Goal: Task Accomplishment & Management: Use online tool/utility

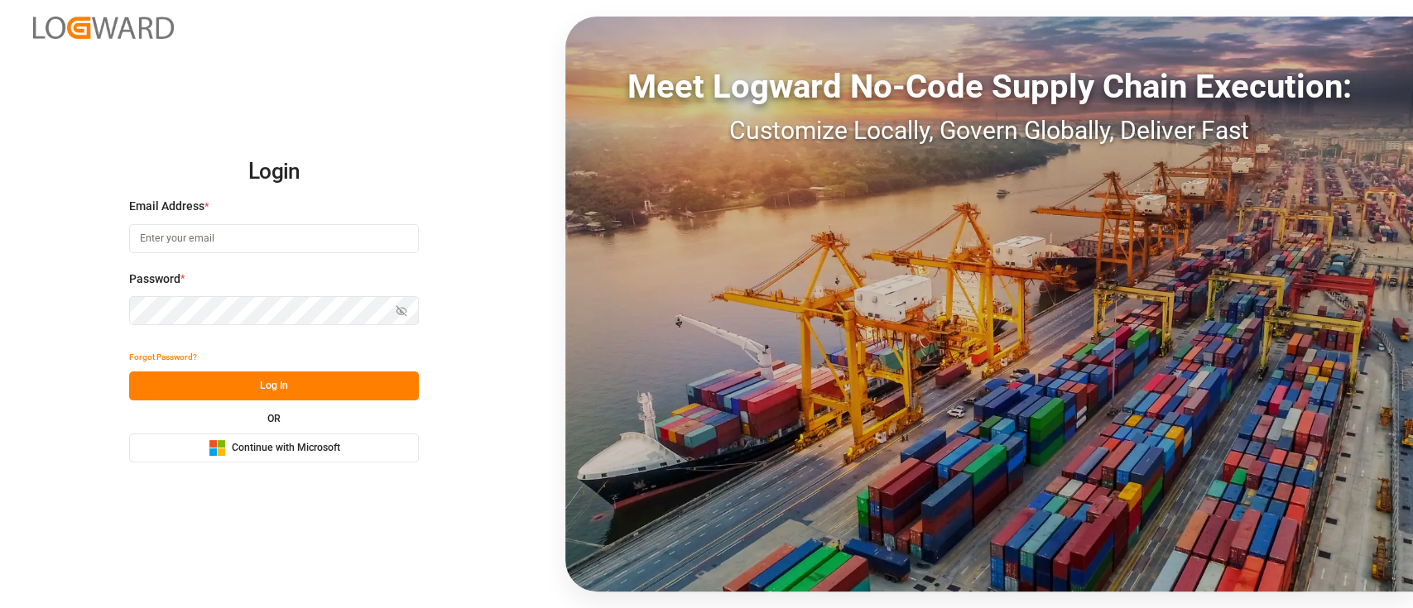
click at [238, 446] on span "Continue with Microsoft" at bounding box center [286, 448] width 108 height 15
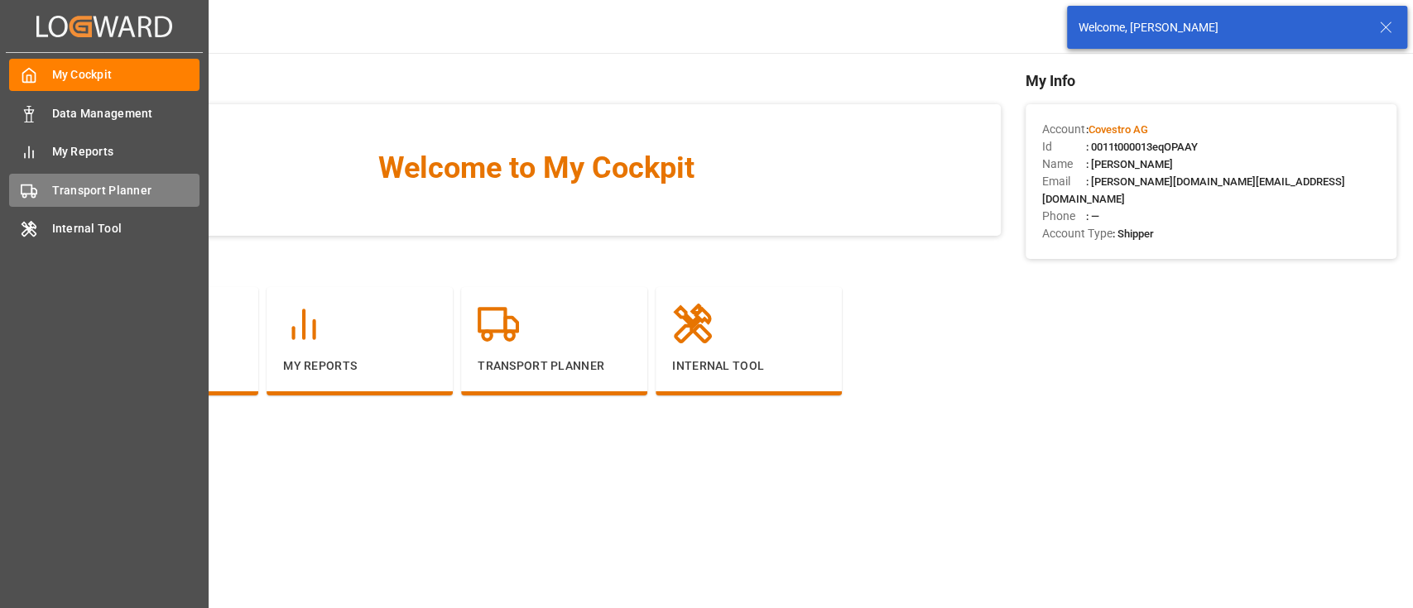
click at [88, 195] on span "Transport Planner" at bounding box center [126, 190] width 148 height 17
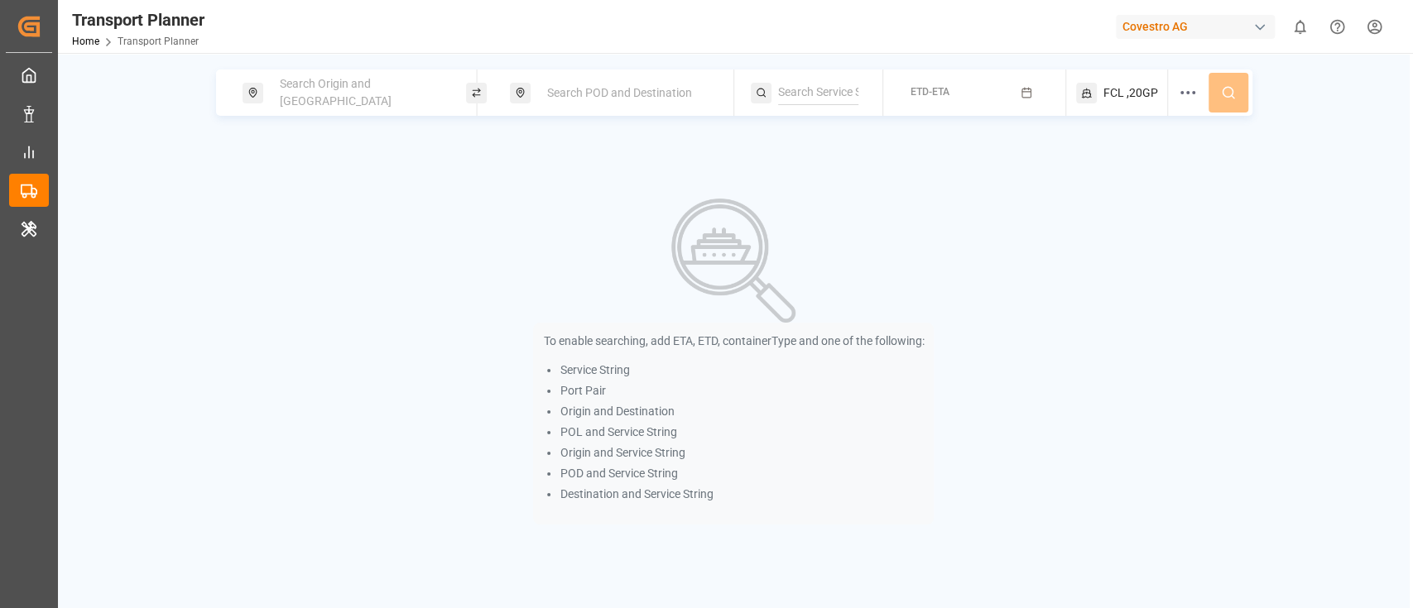
click at [344, 103] on div "Search Origin and [GEOGRAPHIC_DATA]" at bounding box center [359, 93] width 179 height 48
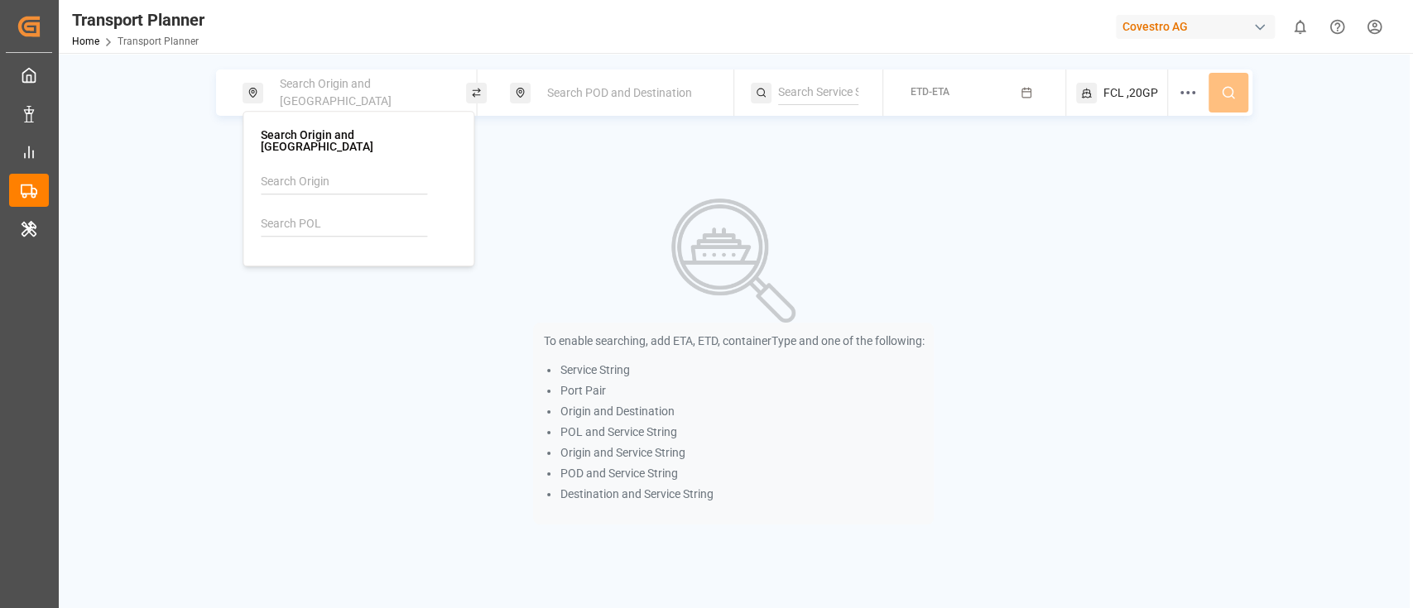
click at [310, 215] on input at bounding box center [344, 224] width 166 height 25
paste input "DEWVN"
type input "DEWVN"
click at [314, 256] on b "DEWVN" at bounding box center [316, 262] width 40 height 13
click at [680, 103] on div "Search POD and Destination" at bounding box center [626, 93] width 179 height 31
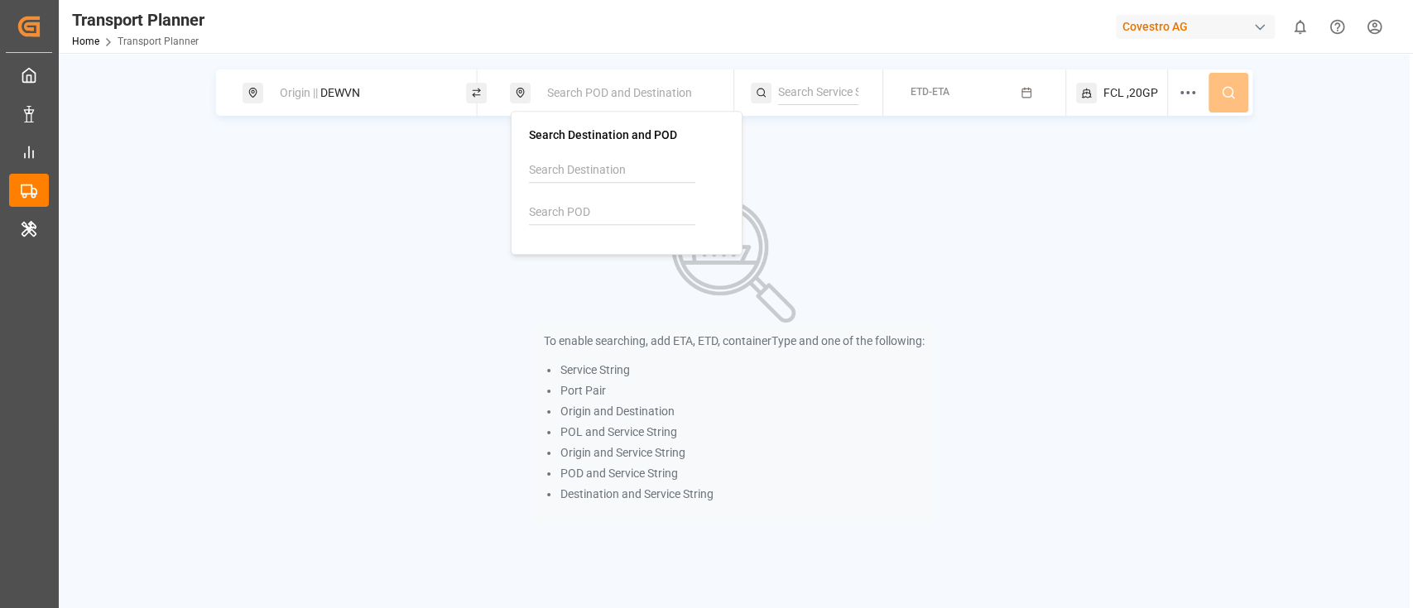
click at [612, 209] on input at bounding box center [612, 212] width 166 height 25
paste input "TWTXG"
type input "TWTXG"
click at [590, 256] on b "TWTXG" at bounding box center [584, 250] width 41 height 13
click at [987, 88] on button "ETD-ETA" at bounding box center [974, 93] width 162 height 32
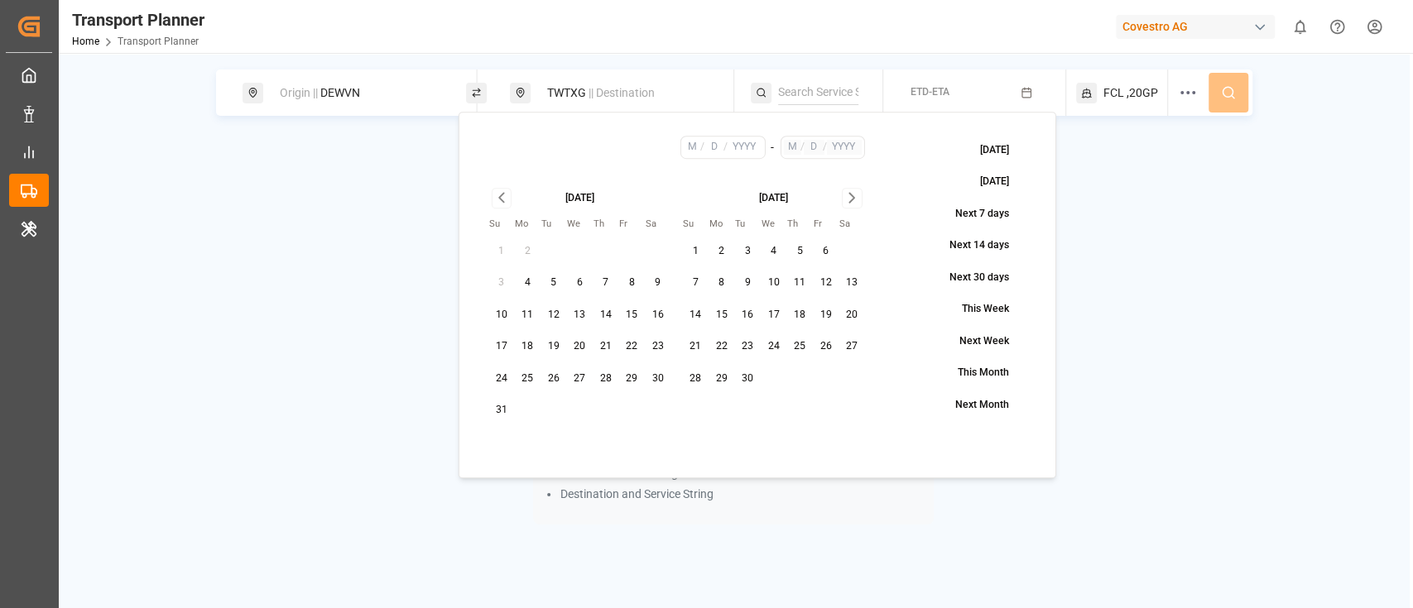
click at [523, 289] on button "4" at bounding box center [527, 283] width 26 height 26
type input "8"
type input "4"
type input "2025"
click at [848, 196] on icon "Go to next month" at bounding box center [852, 198] width 19 height 20
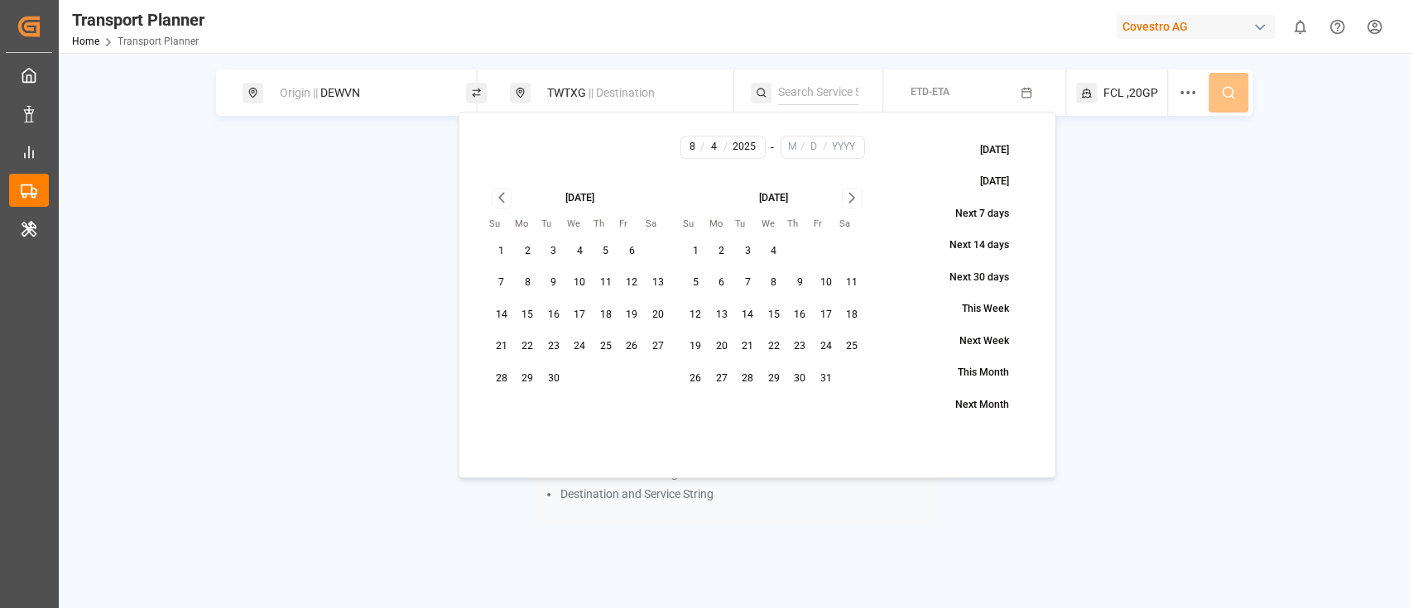
click at [848, 196] on icon "Go to next month" at bounding box center [852, 198] width 19 height 20
click at [764, 379] on button "31" at bounding box center [774, 379] width 26 height 26
type input "12"
type input "31"
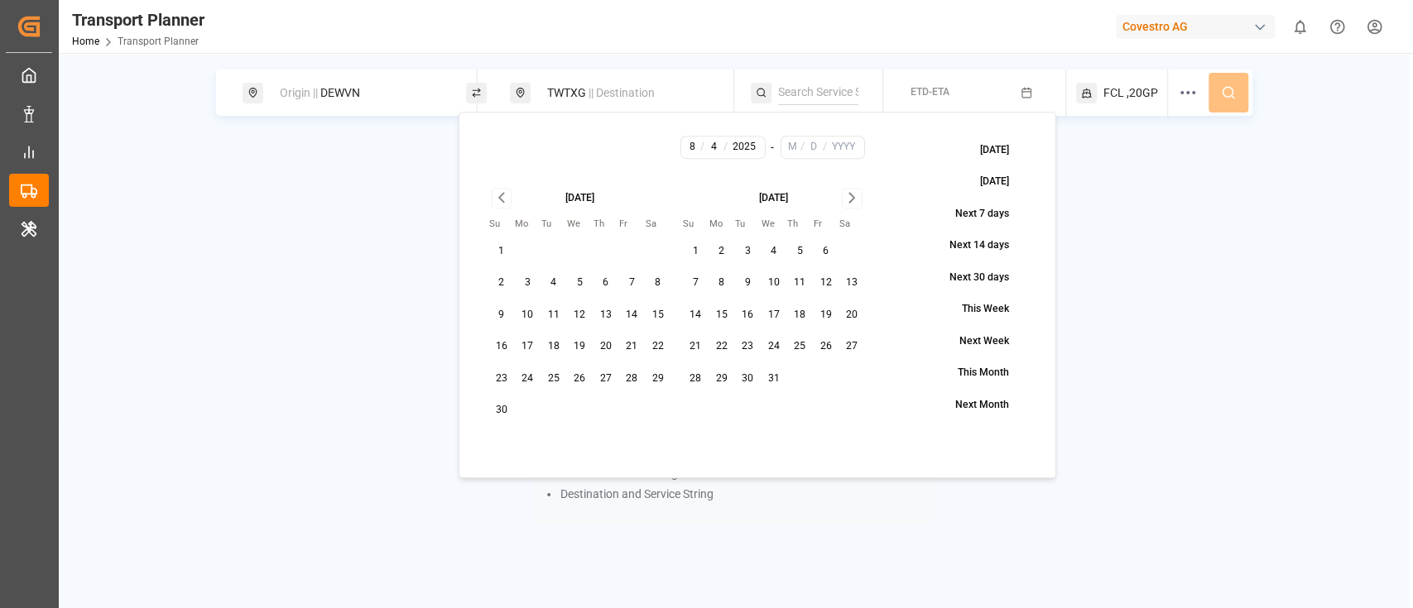
type input "2025"
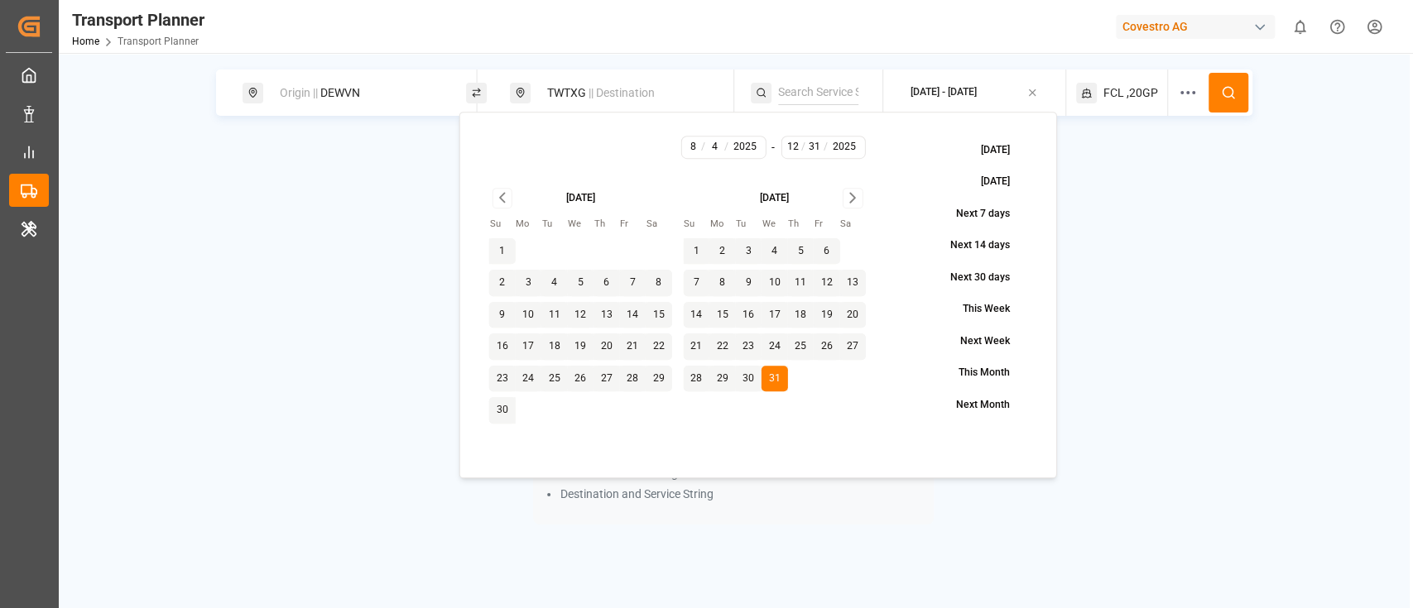
click at [1219, 102] on button at bounding box center [1228, 93] width 40 height 40
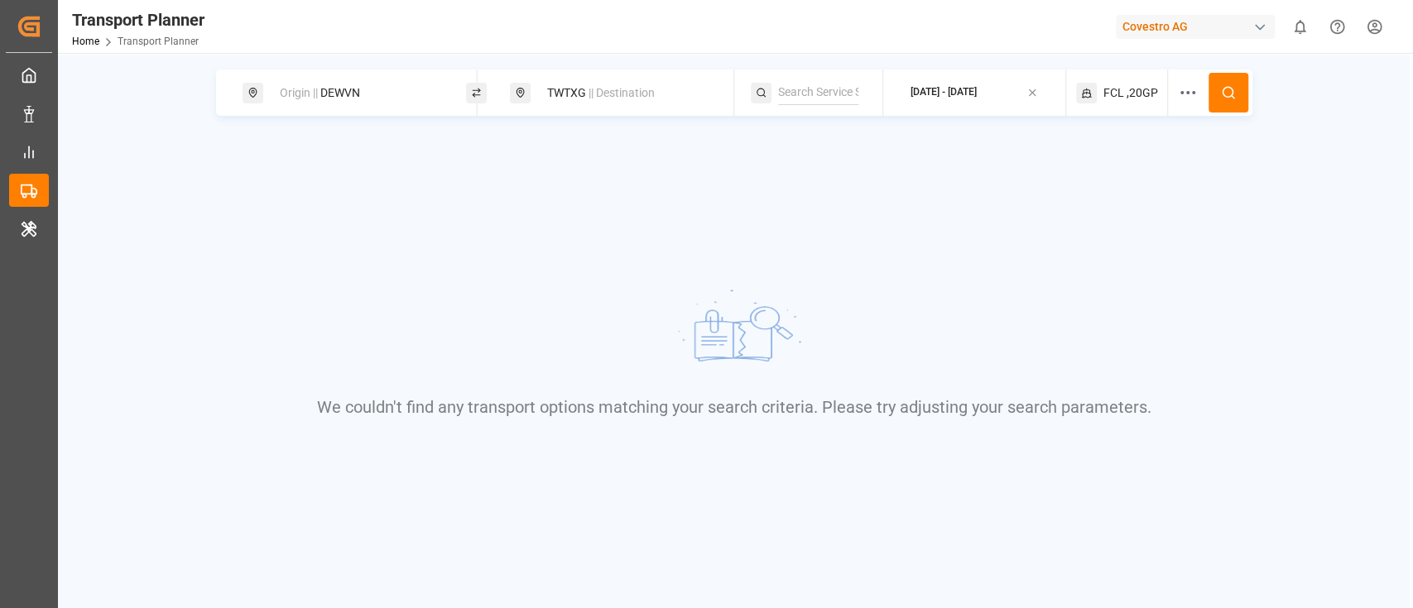
click at [1136, 103] on div "FCL ,20GP" at bounding box center [1122, 93] width 92 height 46
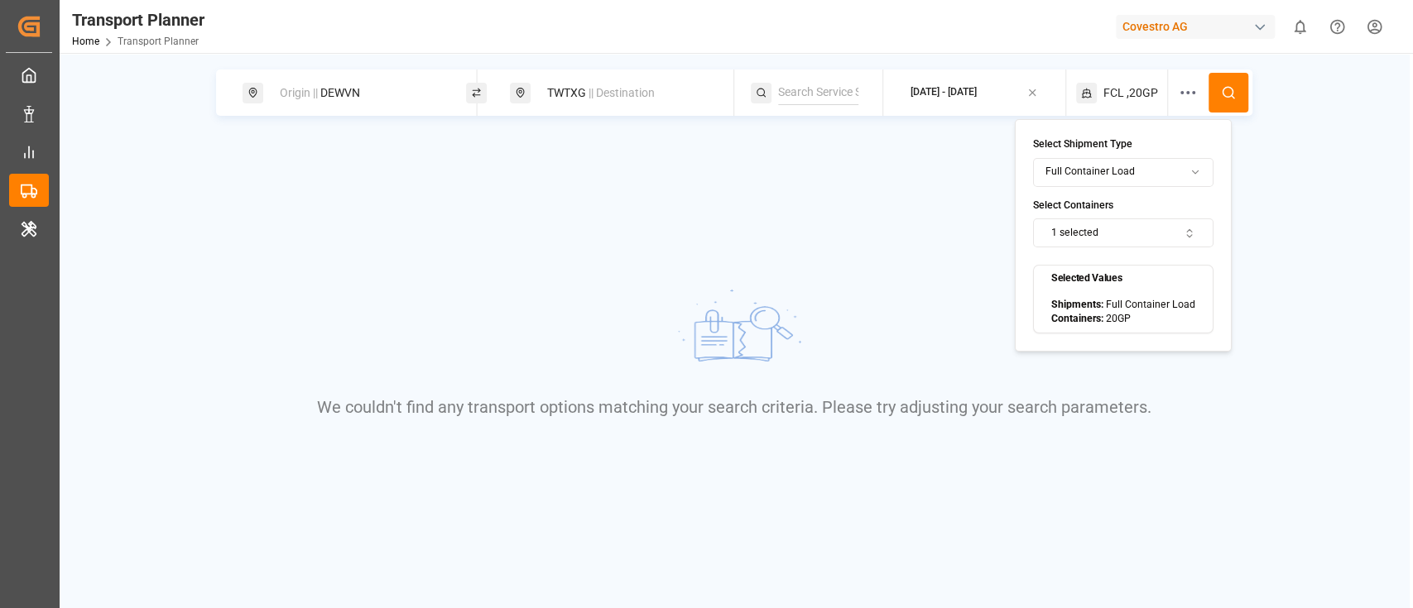
click at [1112, 239] on button "1 selected" at bounding box center [1123, 232] width 180 height 29
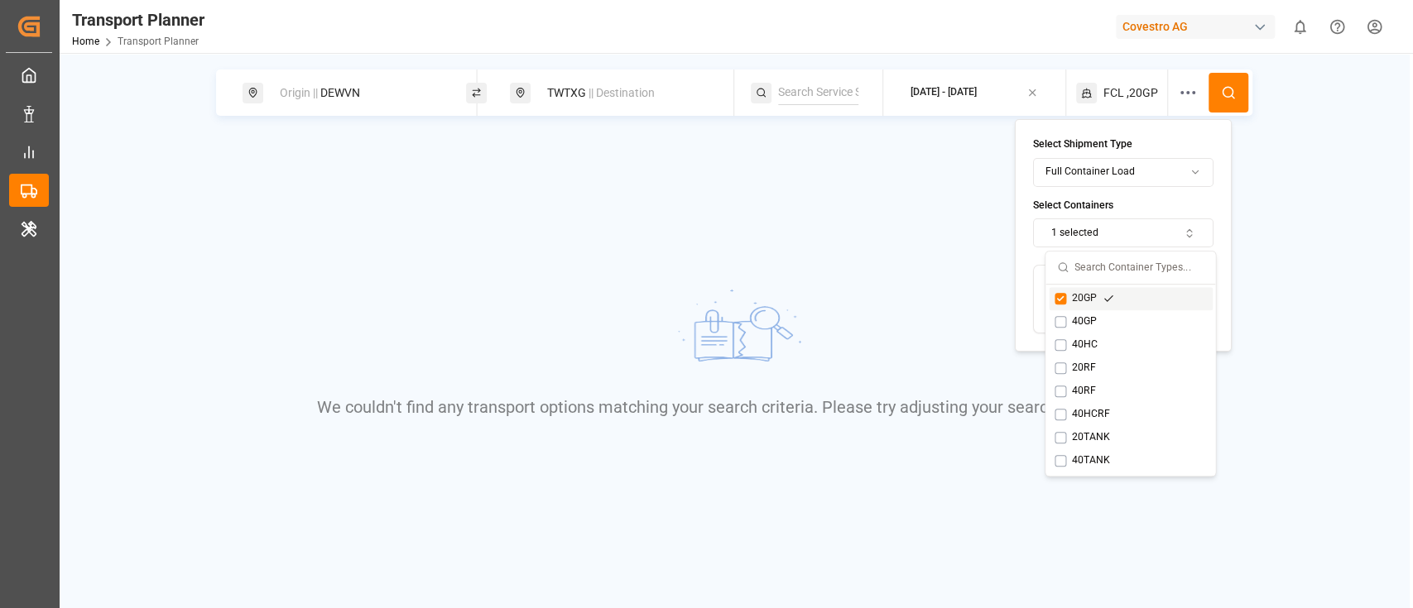
click at [1064, 301] on button "Suggestions" at bounding box center [1060, 299] width 12 height 12
click at [1062, 313] on div "40GP" at bounding box center [1131, 321] width 164 height 23
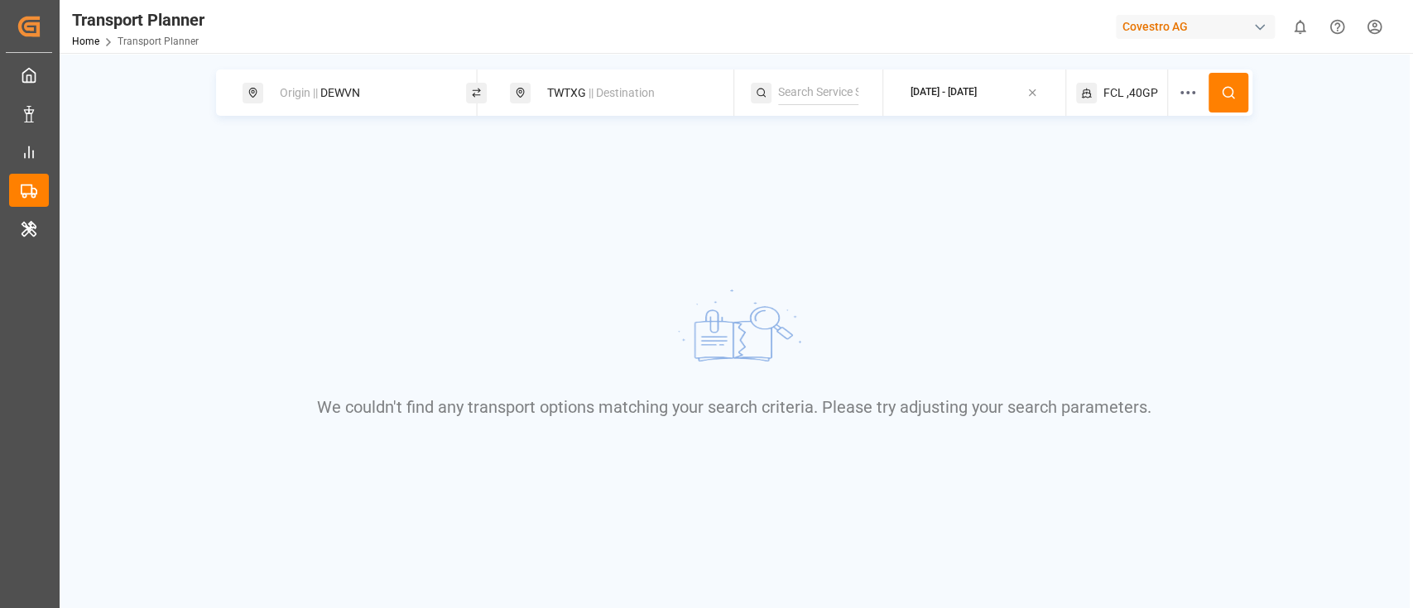
click at [1218, 89] on button at bounding box center [1228, 93] width 40 height 40
click at [1195, 93] on icon at bounding box center [1188, 93] width 20 height 20
click at [1167, 221] on button "Select..." at bounding box center [1201, 232] width 151 height 29
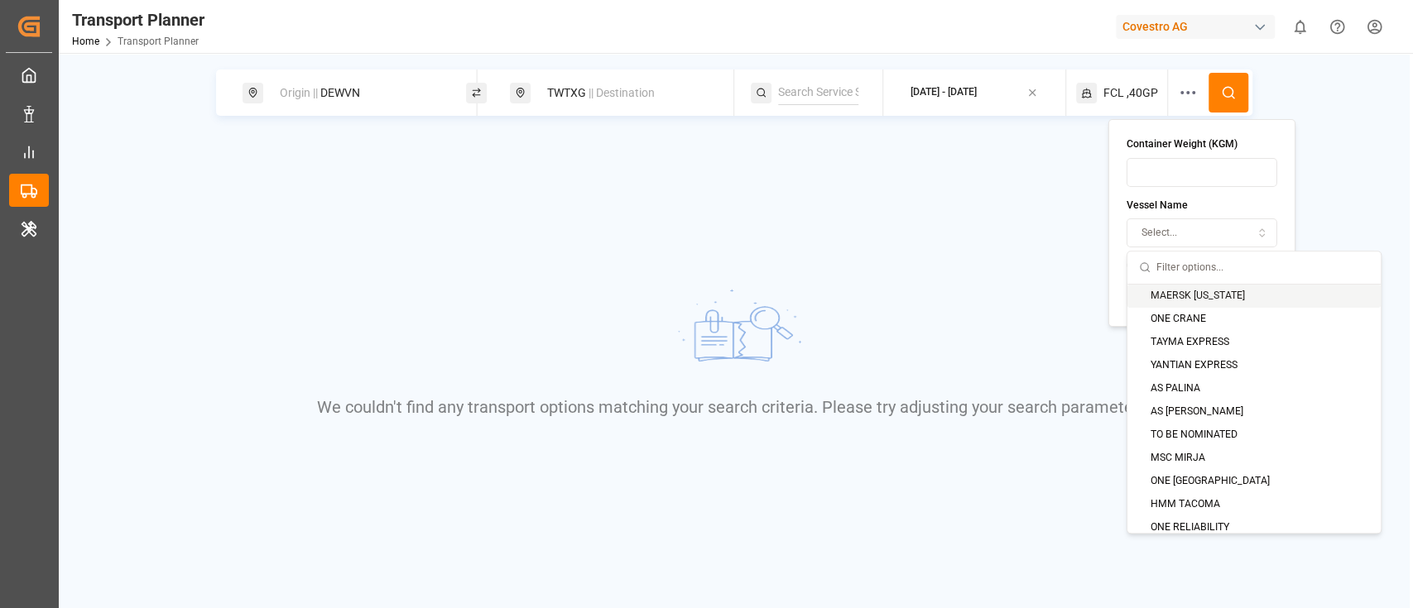
click at [1031, 223] on div "We couldn't find any transport options matching your search criteria. Please tr…" at bounding box center [733, 351] width 1081 height 305
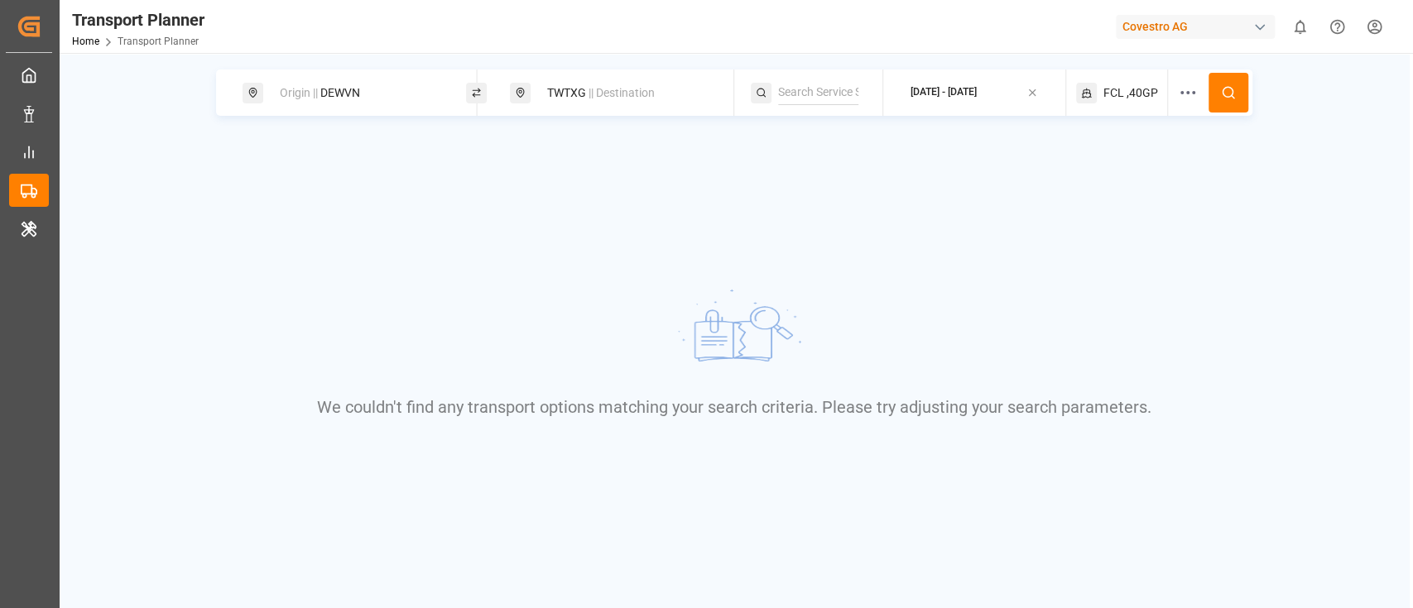
click at [1116, 96] on span "FCL" at bounding box center [1113, 92] width 21 height 17
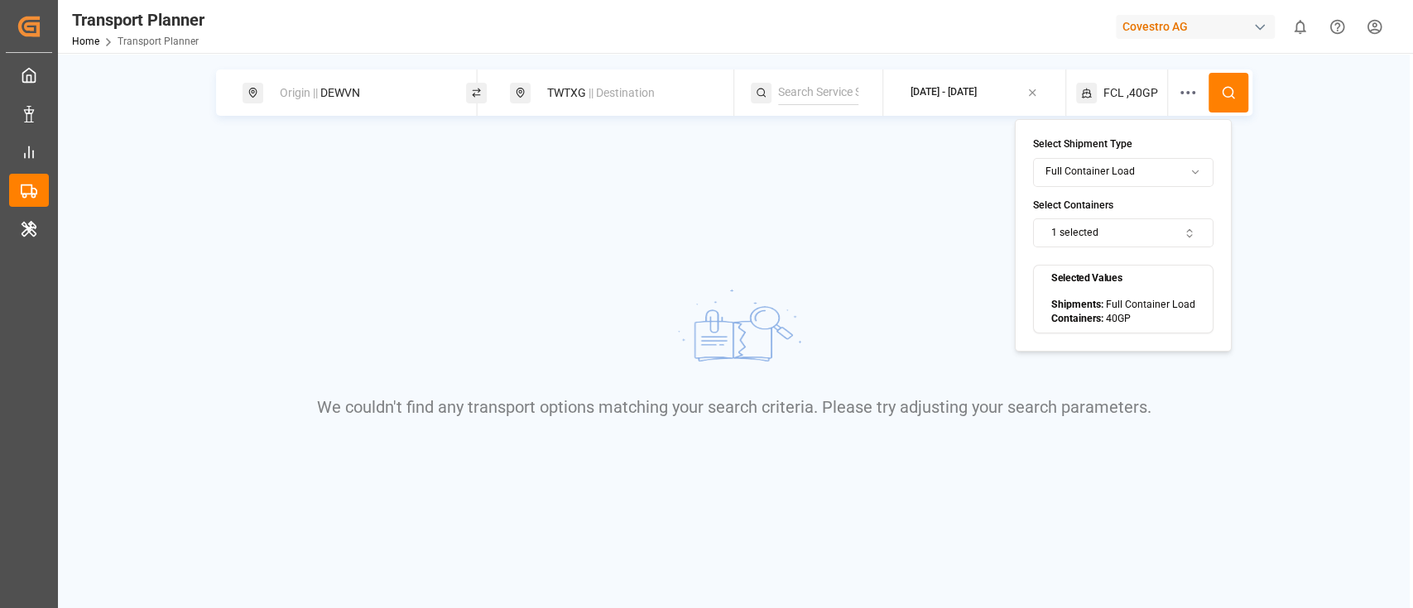
click at [1151, 231] on button "1 selected" at bounding box center [1123, 232] width 180 height 29
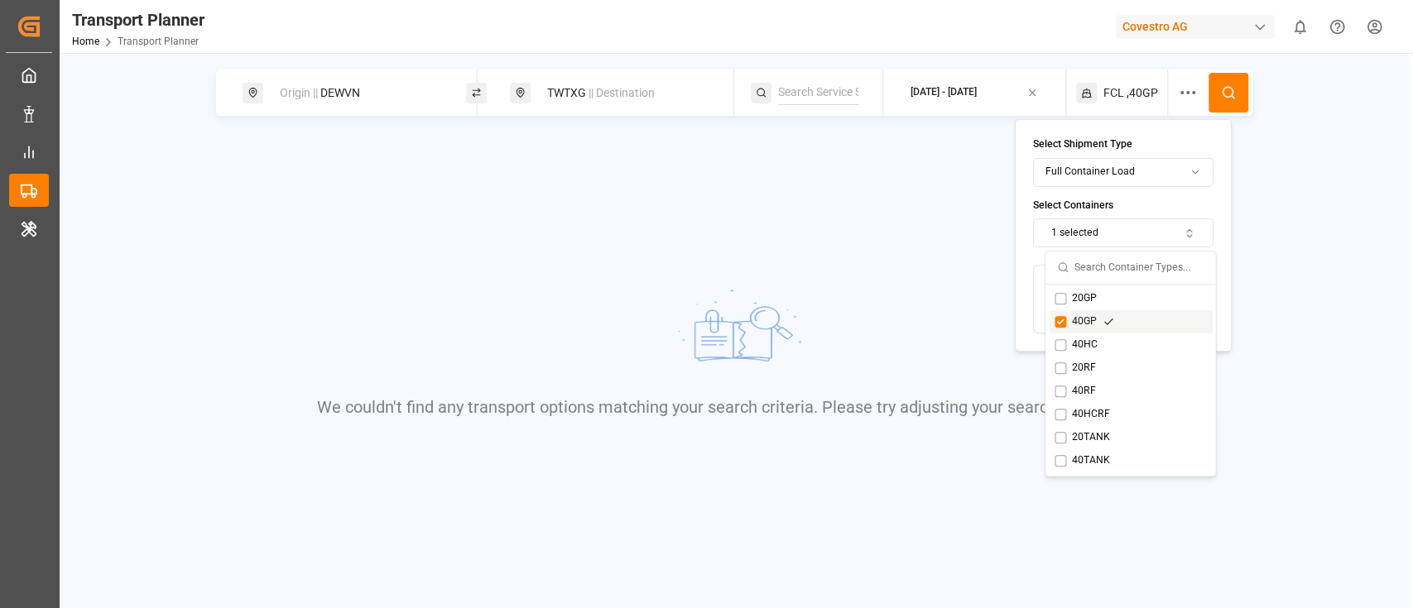
click at [1062, 318] on button "Suggestions" at bounding box center [1060, 322] width 12 height 12
click at [1250, 265] on div "We couldn't find any transport options matching your search criteria. Please tr…" at bounding box center [733, 351] width 1081 height 305
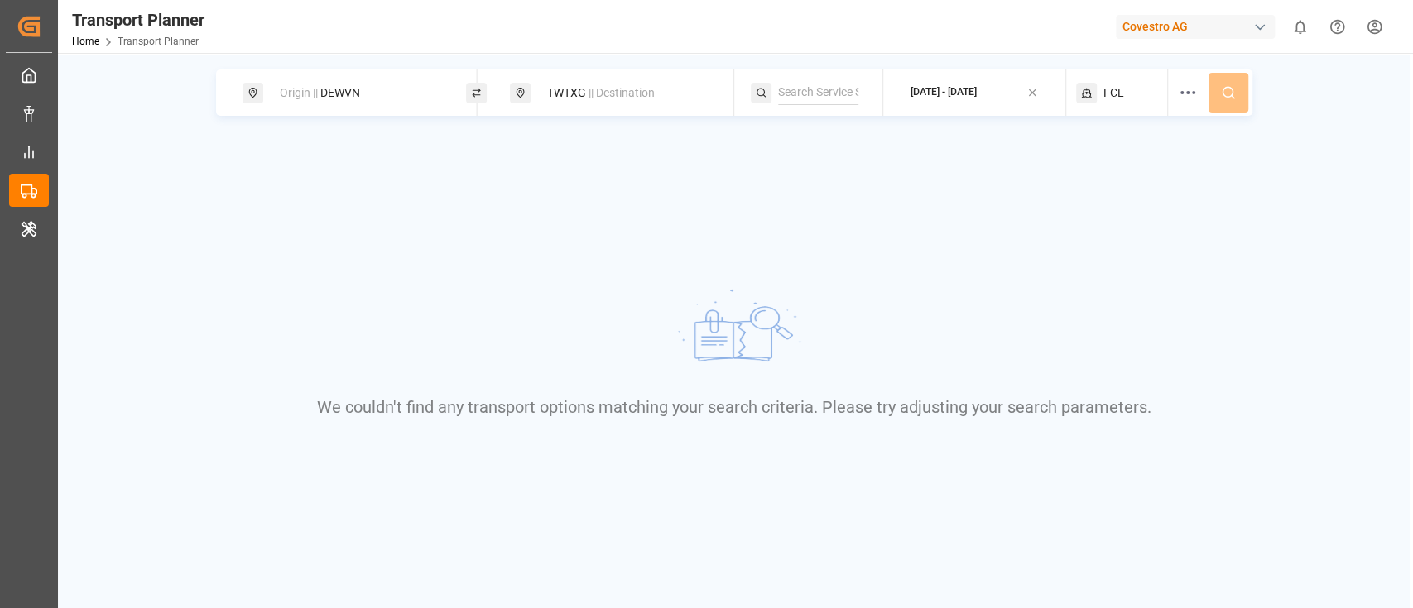
click at [581, 108] on div "TWTXG || Destination" at bounding box center [626, 93] width 179 height 31
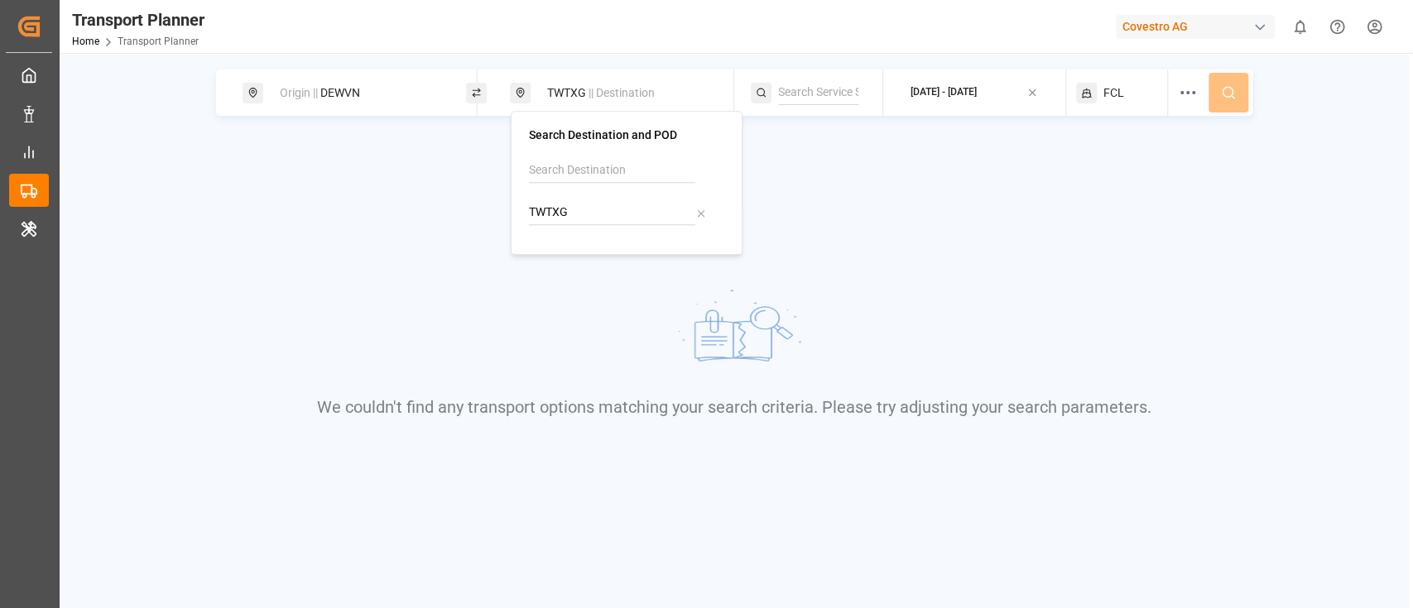
click at [603, 216] on input "TWTXG" at bounding box center [612, 212] width 166 height 25
click at [583, 214] on input "TWTXG" at bounding box center [612, 212] width 166 height 25
click at [567, 209] on input "TWTXG" at bounding box center [612, 212] width 166 height 25
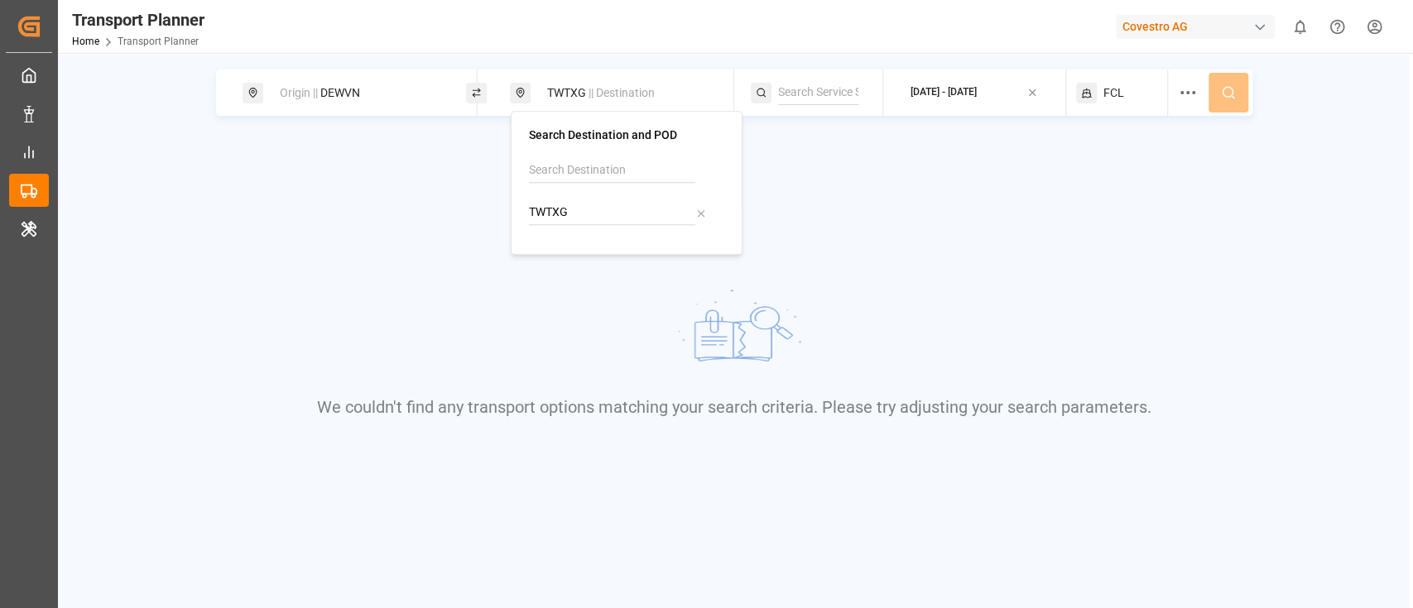
click at [567, 209] on input "TWTXG" at bounding box center [612, 212] width 166 height 25
type input "TWTXG"
click at [569, 172] on input at bounding box center [612, 170] width 166 height 25
type input "t"
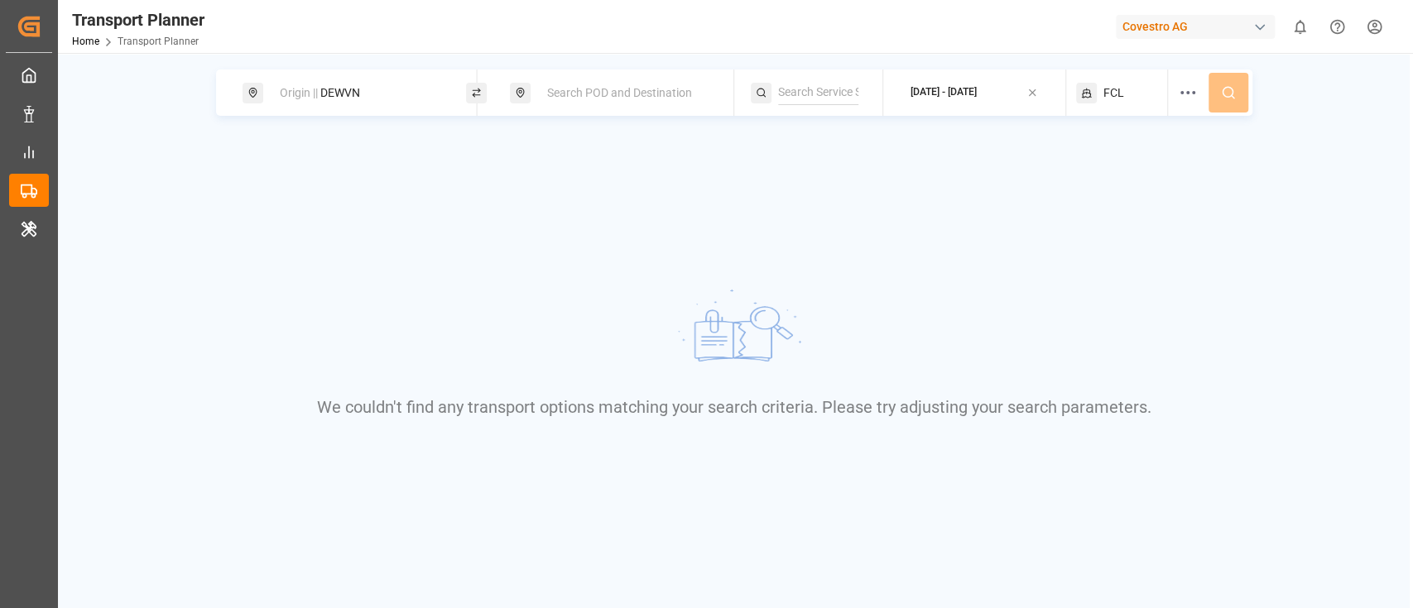
click at [796, 179] on div "Origin || DEWVN Search POD and Destination [DATE] - [DATE] FCL We couldn't find…" at bounding box center [734, 287] width 1352 height 434
click at [604, 81] on div "Search POD and Destination" at bounding box center [626, 93] width 179 height 31
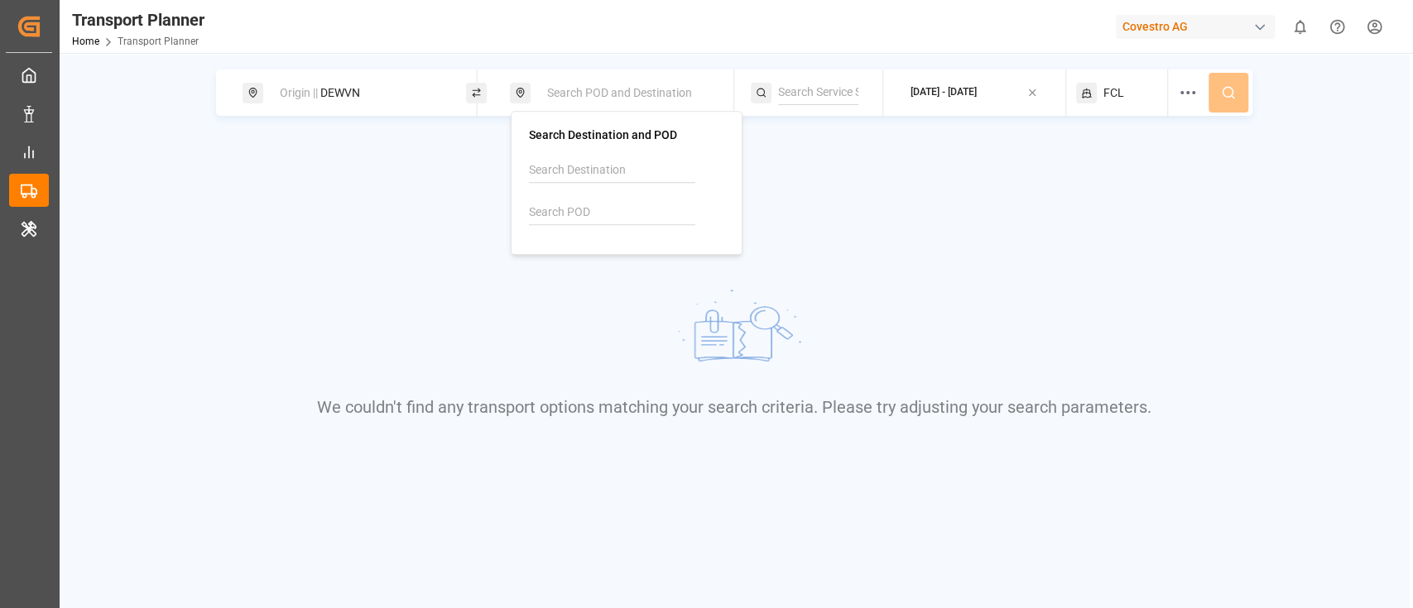
click at [604, 165] on input at bounding box center [612, 170] width 166 height 25
type input "t"
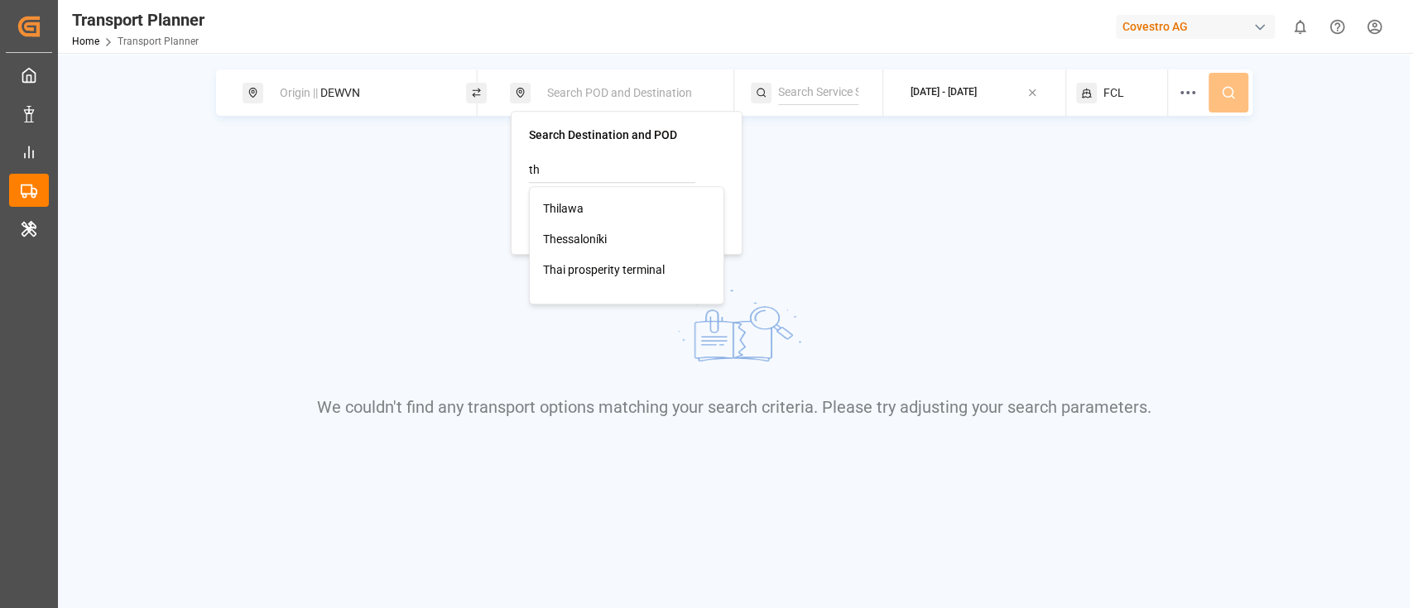
type input "t"
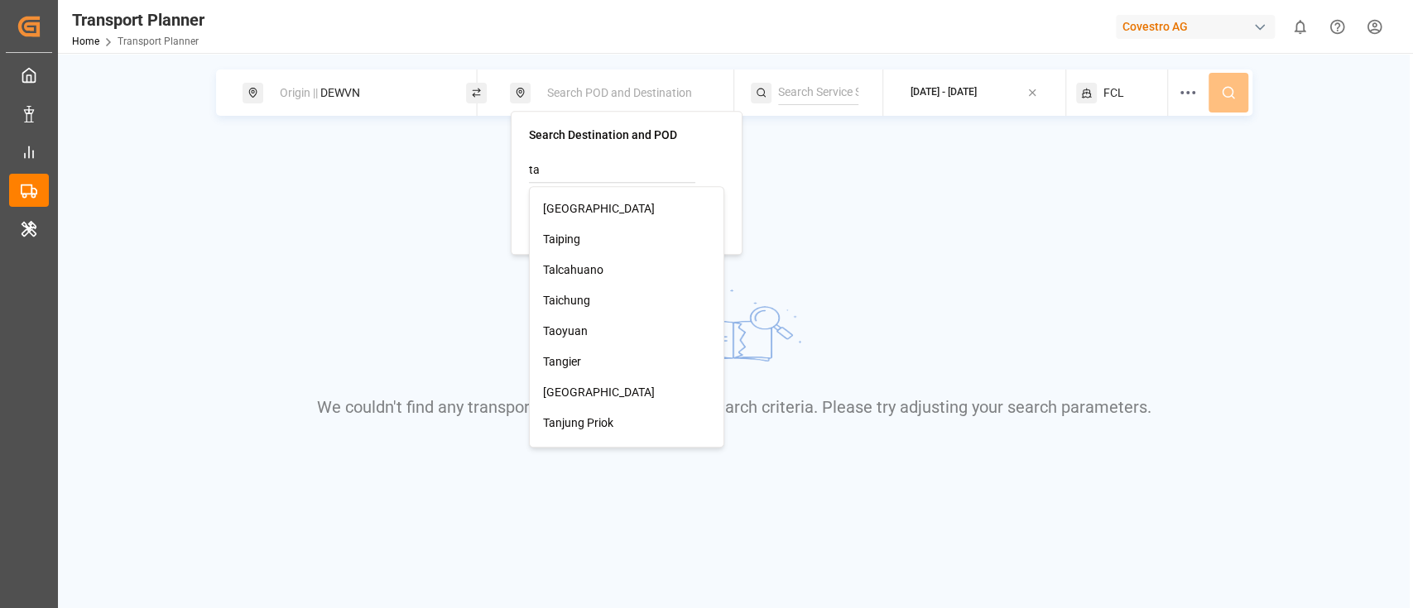
click at [583, 295] on span "Taichung" at bounding box center [566, 300] width 47 height 13
type input "Taichung"
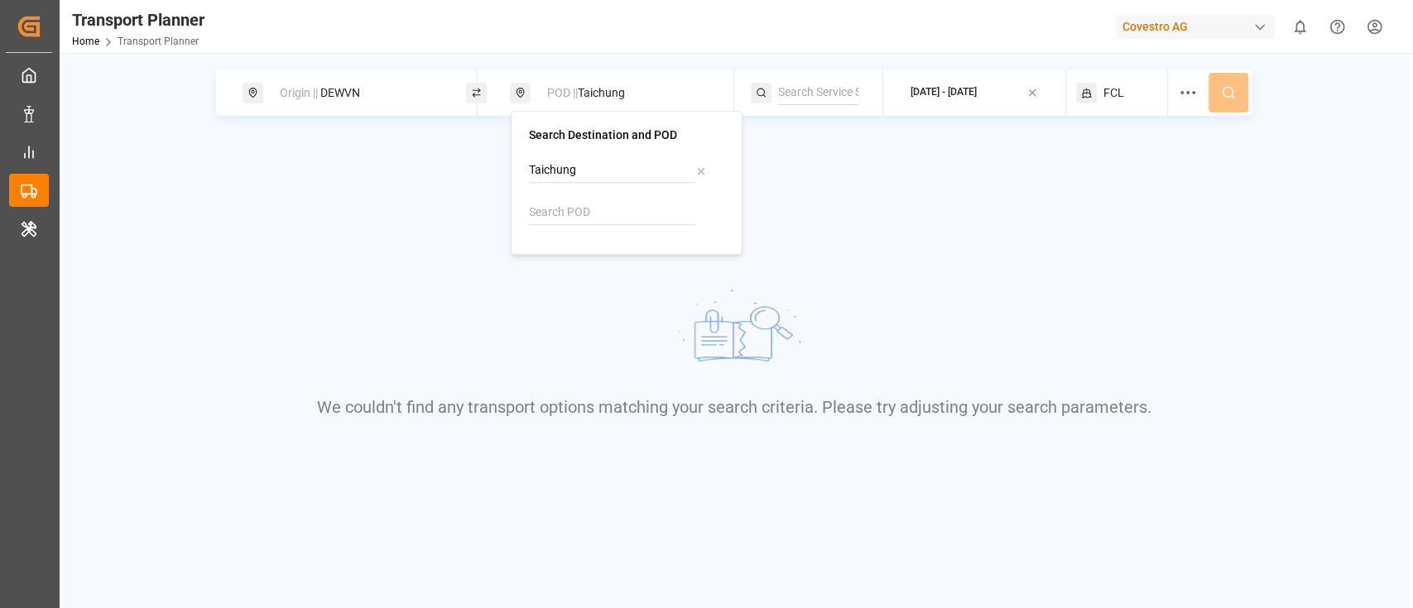
click at [1112, 97] on span "FCL" at bounding box center [1113, 92] width 21 height 17
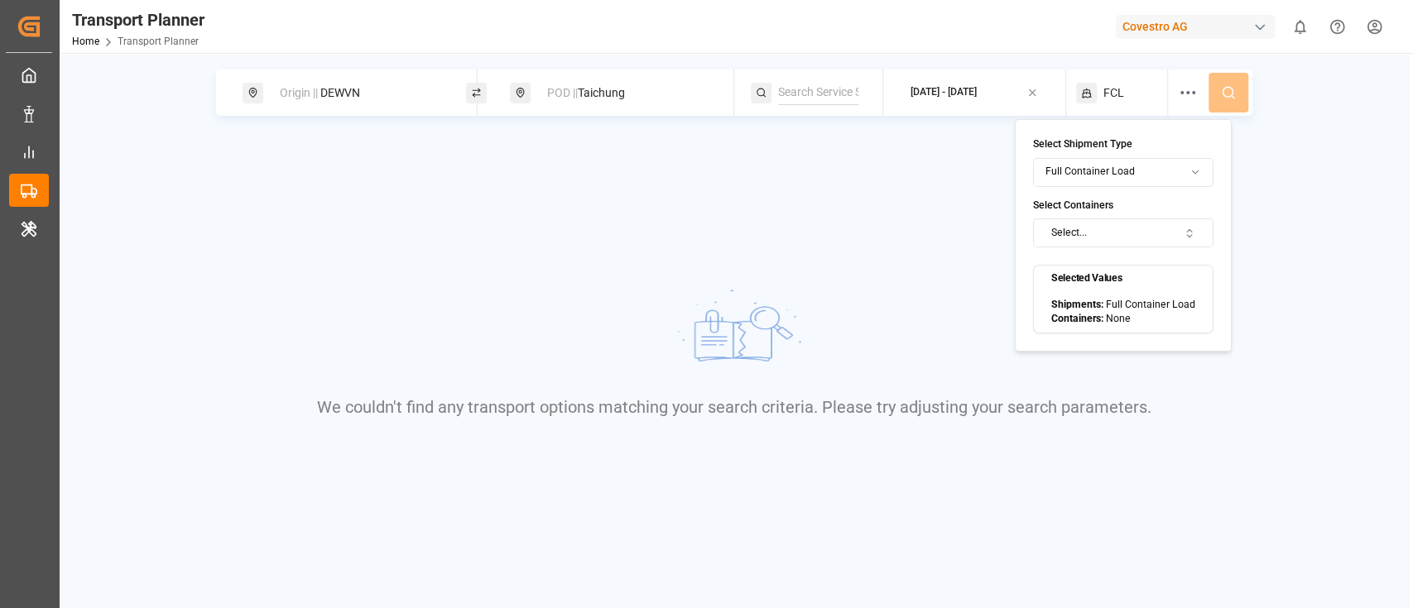
click at [1094, 227] on button "Select..." at bounding box center [1123, 232] width 180 height 29
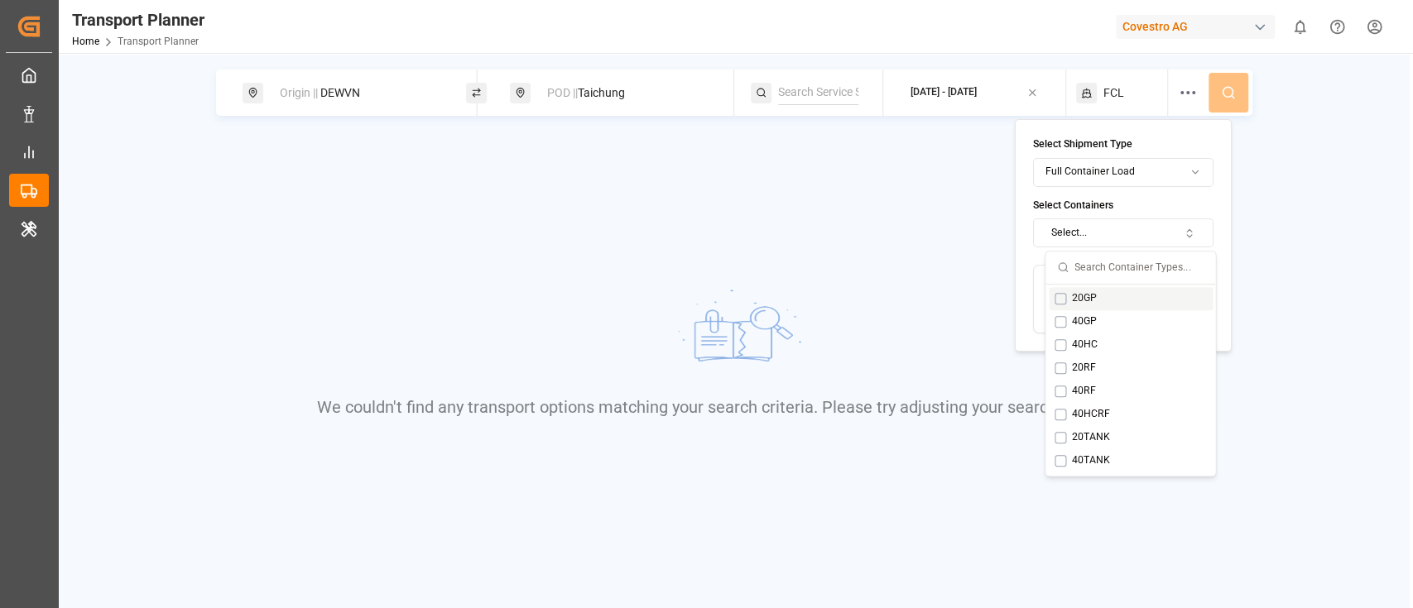
click at [1059, 299] on button "Suggestions" at bounding box center [1060, 299] width 12 height 12
click at [1060, 314] on div "40GP" at bounding box center [1131, 321] width 164 height 23
click at [1222, 108] on button at bounding box center [1228, 93] width 40 height 40
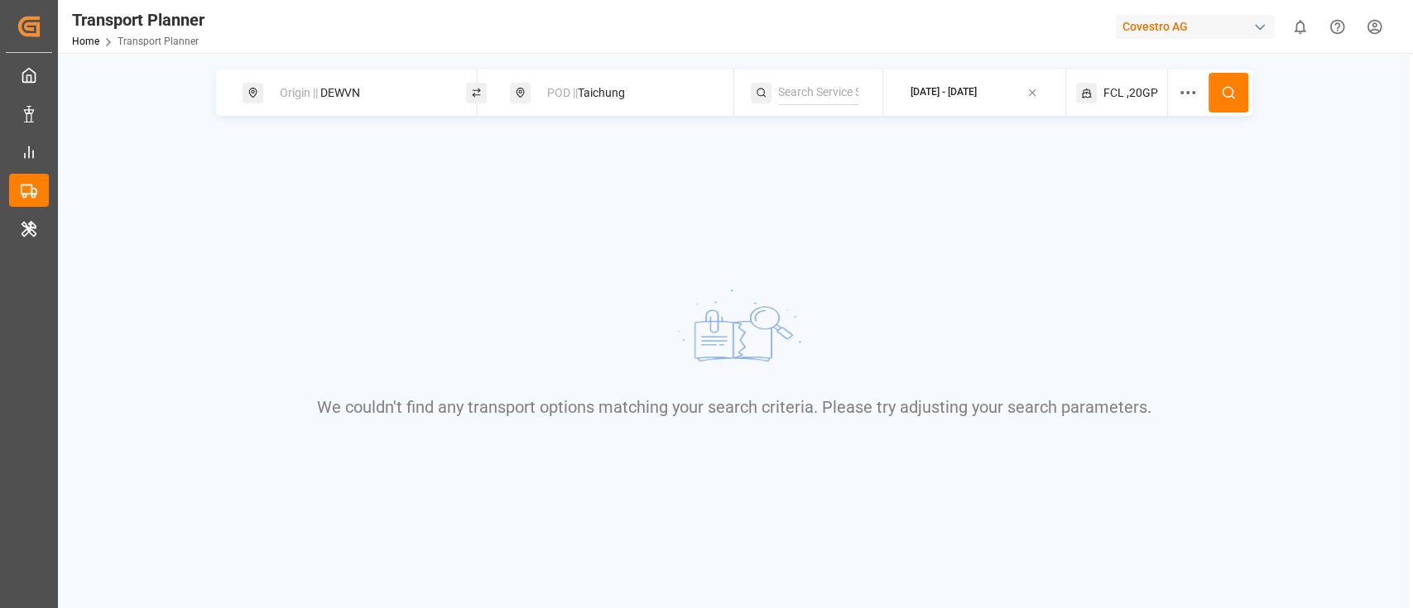
click at [1119, 79] on div "FCL ,20GP" at bounding box center [1122, 93] width 92 height 46
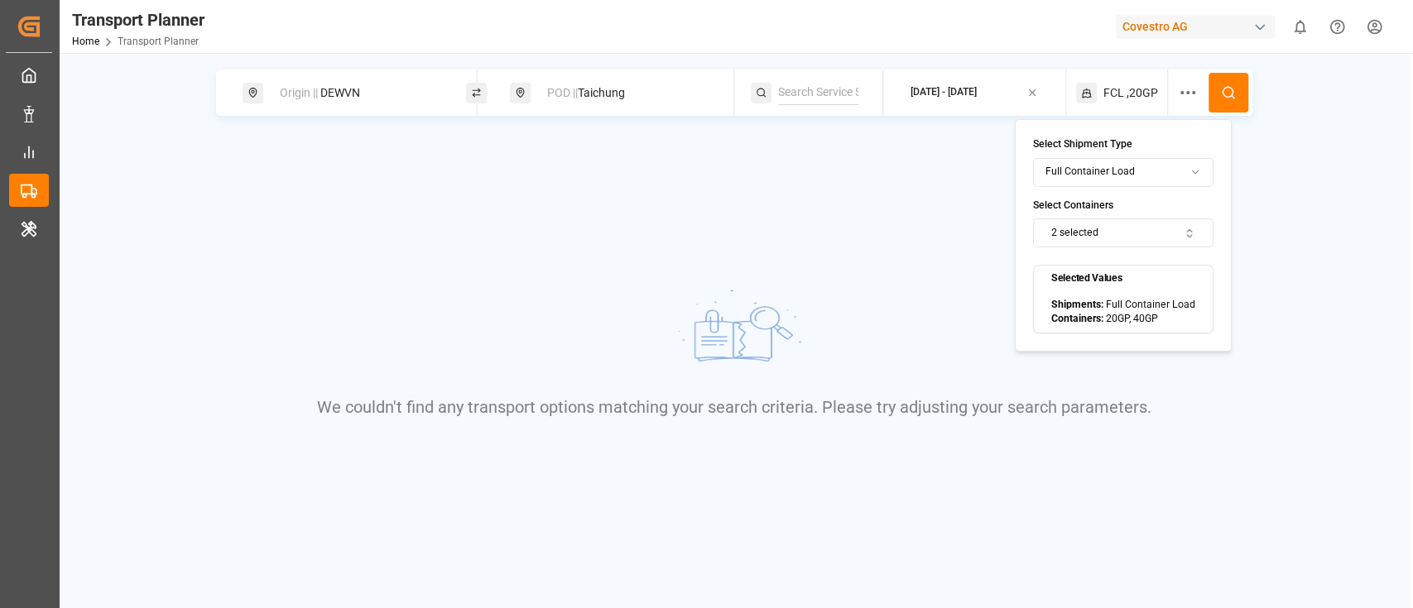
click at [1102, 233] on button "2 selected" at bounding box center [1123, 232] width 180 height 29
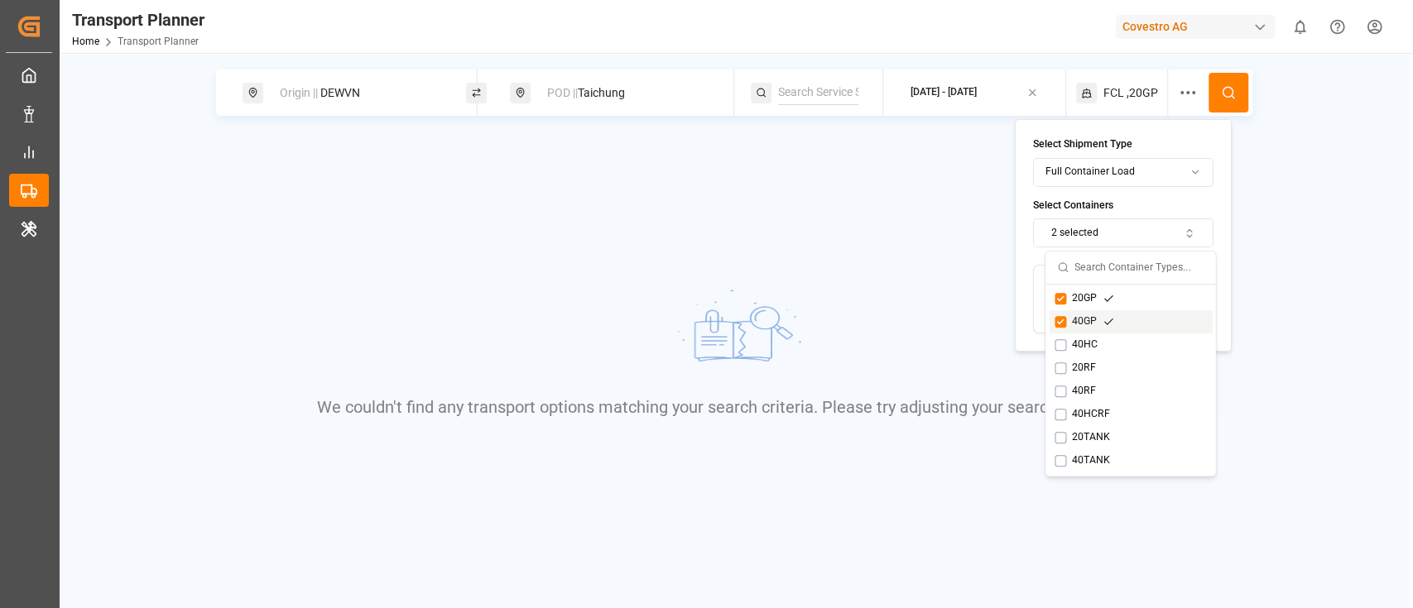
click at [1060, 322] on button "Suggestions" at bounding box center [1060, 322] width 12 height 12
click at [1265, 261] on div "We couldn't find any transport options matching your search criteria. Please tr…" at bounding box center [733, 351] width 1081 height 305
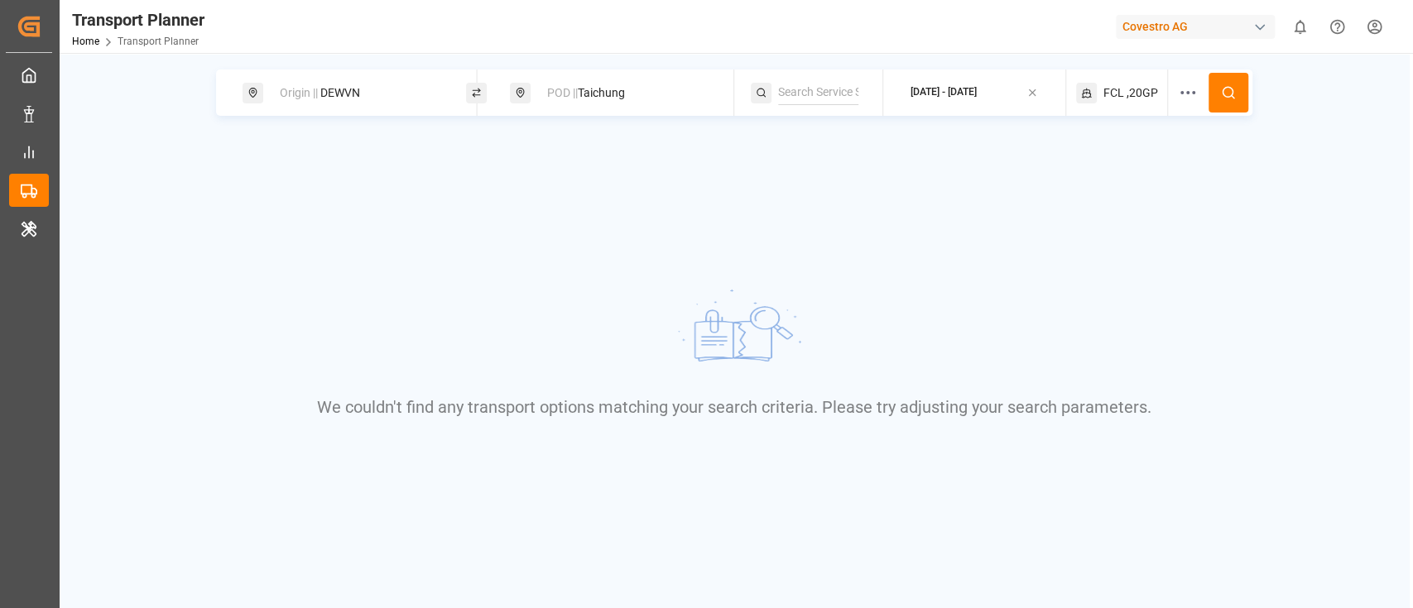
click at [1228, 84] on button at bounding box center [1228, 93] width 40 height 40
click at [89, 38] on link "Home" at bounding box center [85, 42] width 27 height 12
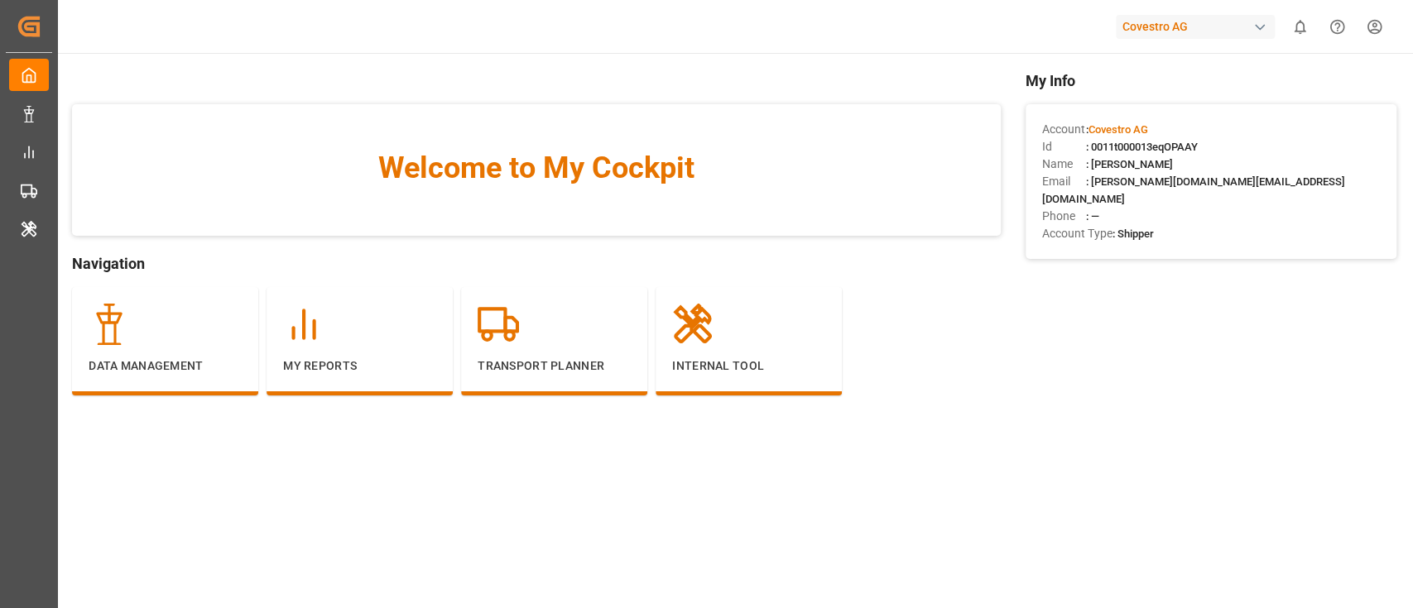
click at [1224, 27] on div "Covestro AG" at bounding box center [1195, 27] width 159 height 24
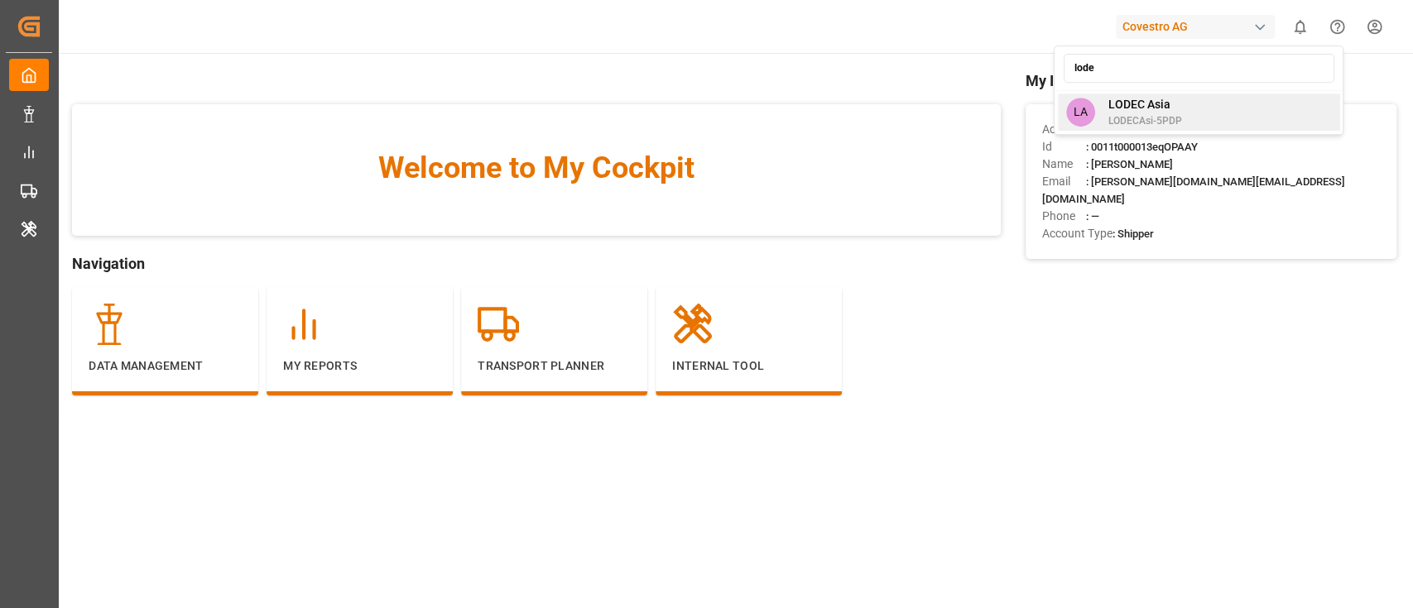
type input "lode"
click at [1199, 115] on div "LA LODEC Asia LODECAsi-5PDP" at bounding box center [1198, 112] width 282 height 37
